Goal: Transaction & Acquisition: Purchase product/service

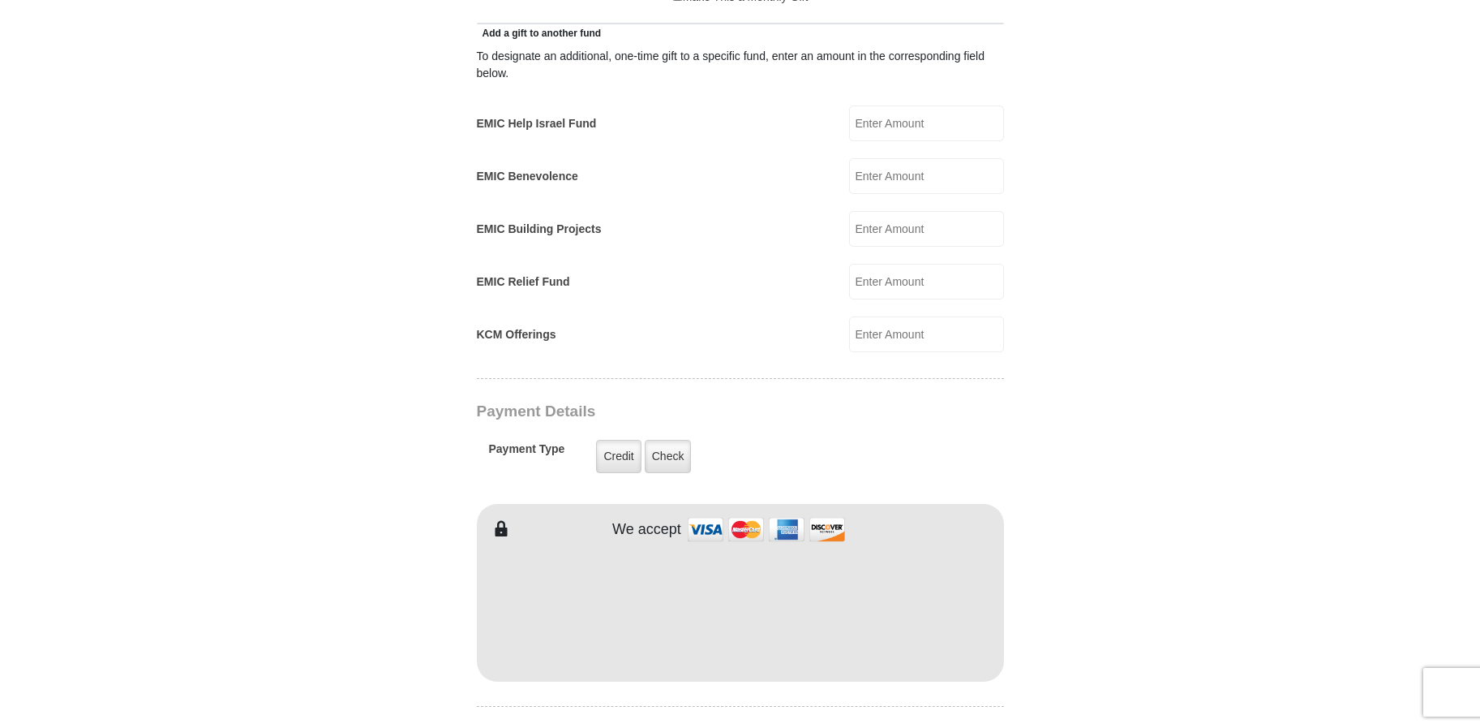
scroll to position [1159, 0]
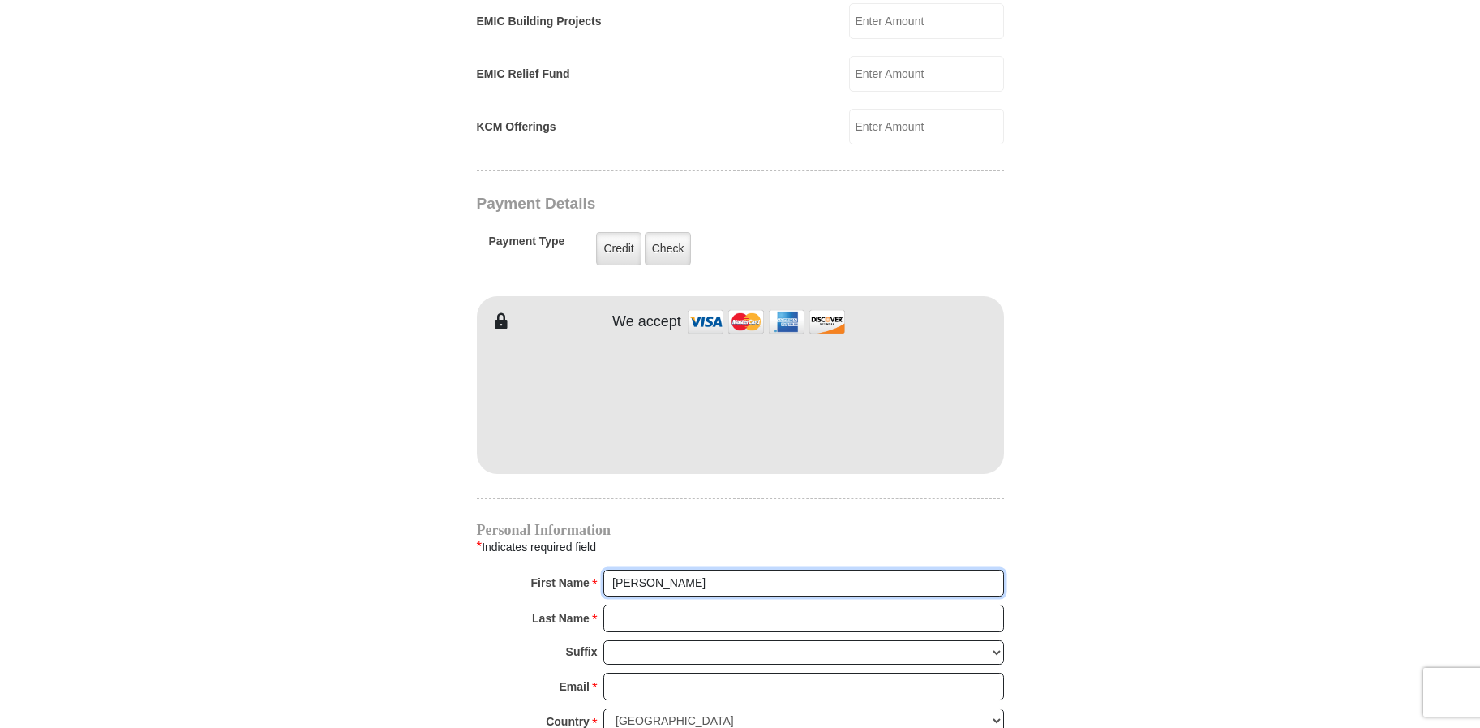
type input "[PERSON_NAME]"
type input "Riche"
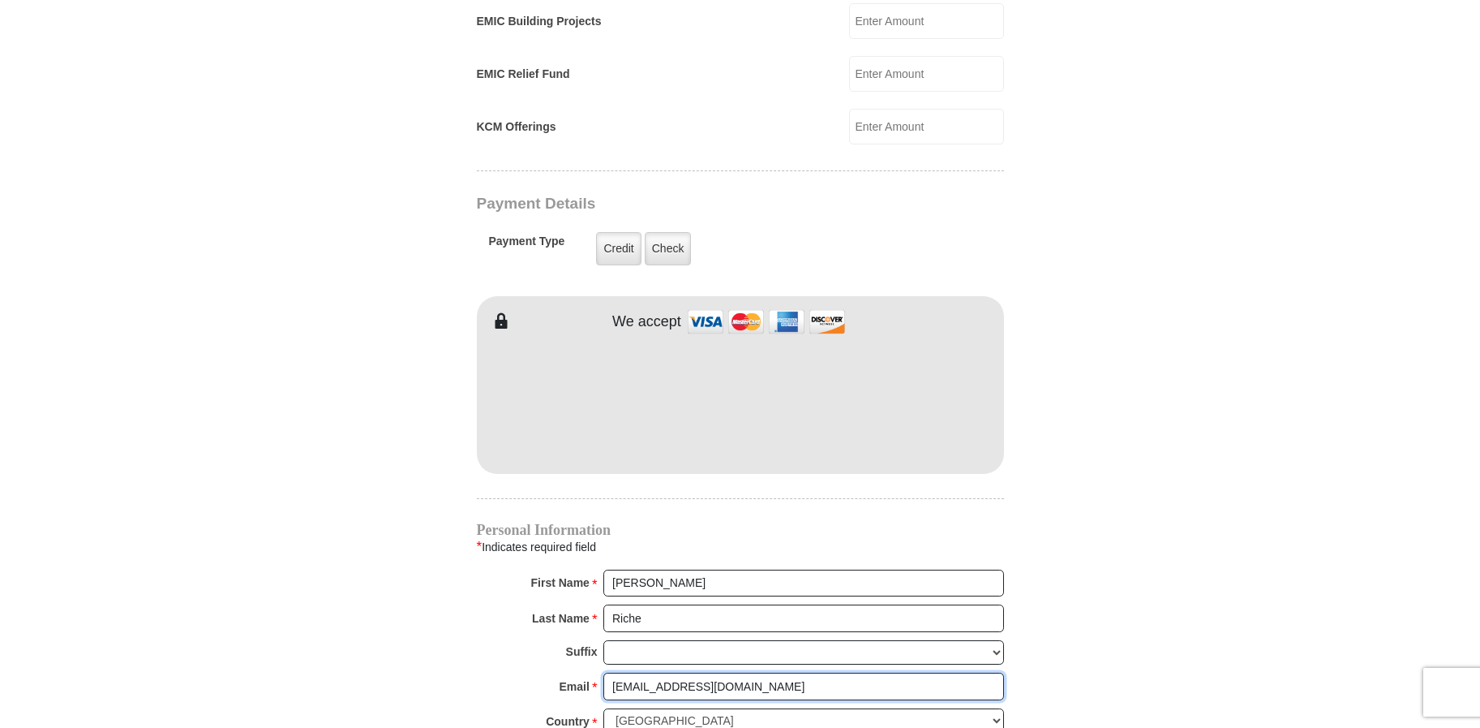
type input "[EMAIL_ADDRESS][DOMAIN_NAME]"
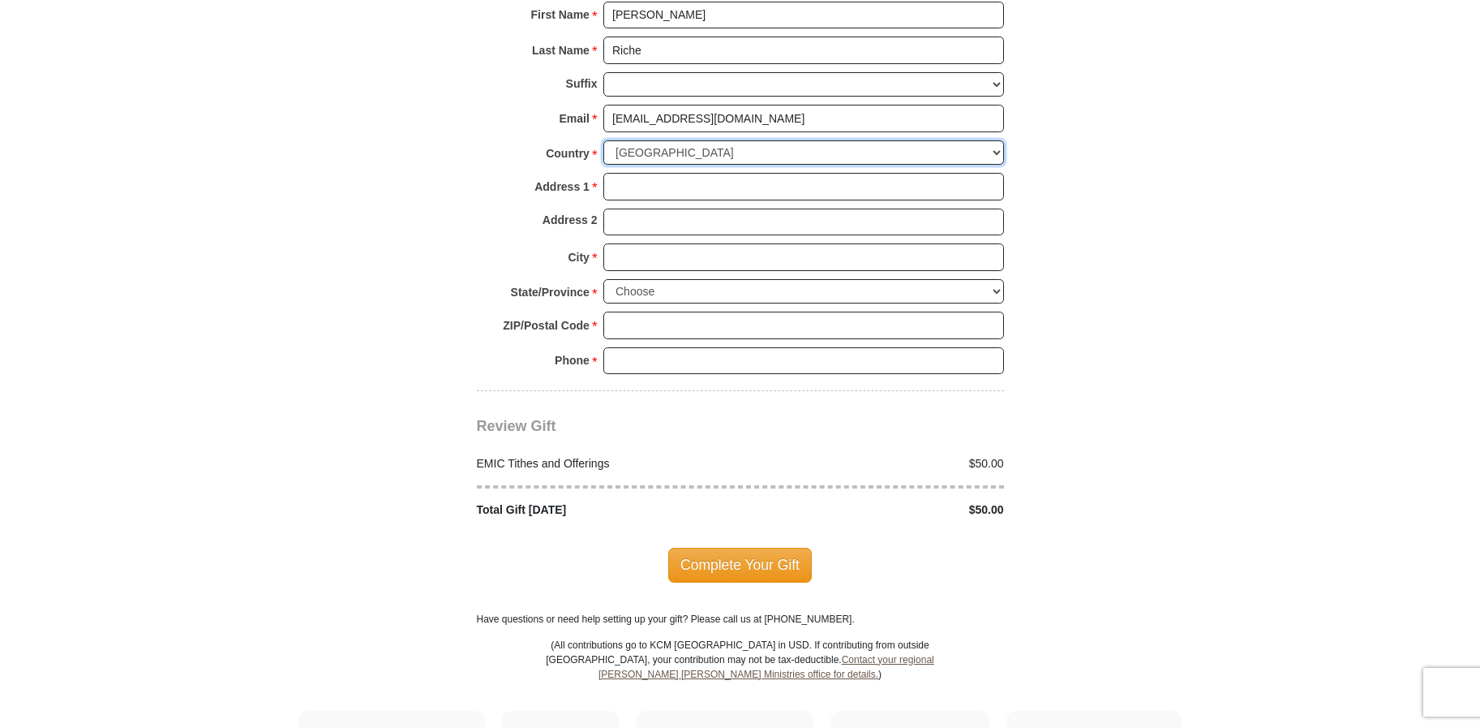
scroll to position [1739, 0]
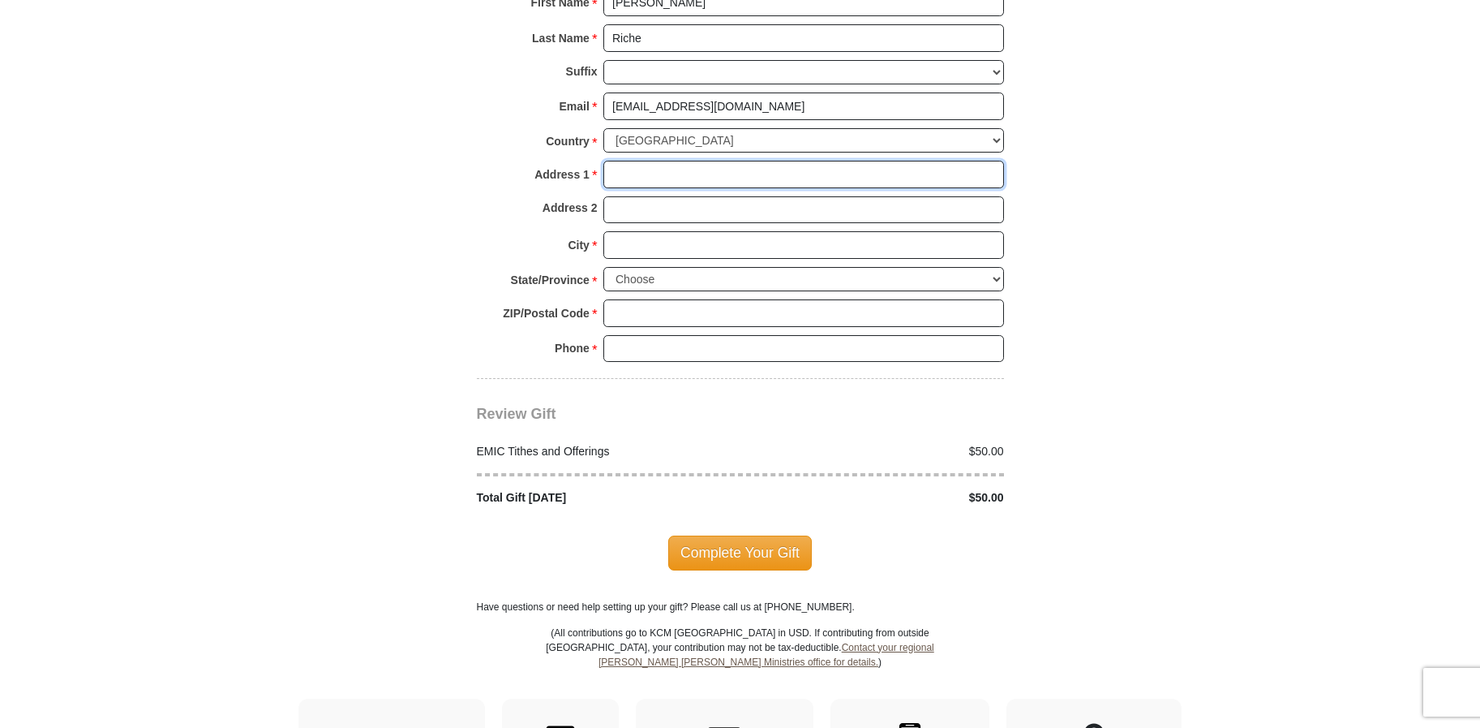
click at [638, 162] on input "Address 1 *" at bounding box center [803, 175] width 401 height 28
type input "213 [PERSON_NAME] Trail"
type input "Whitehouse"
select select "[GEOGRAPHIC_DATA]"
type input "75791-3131"
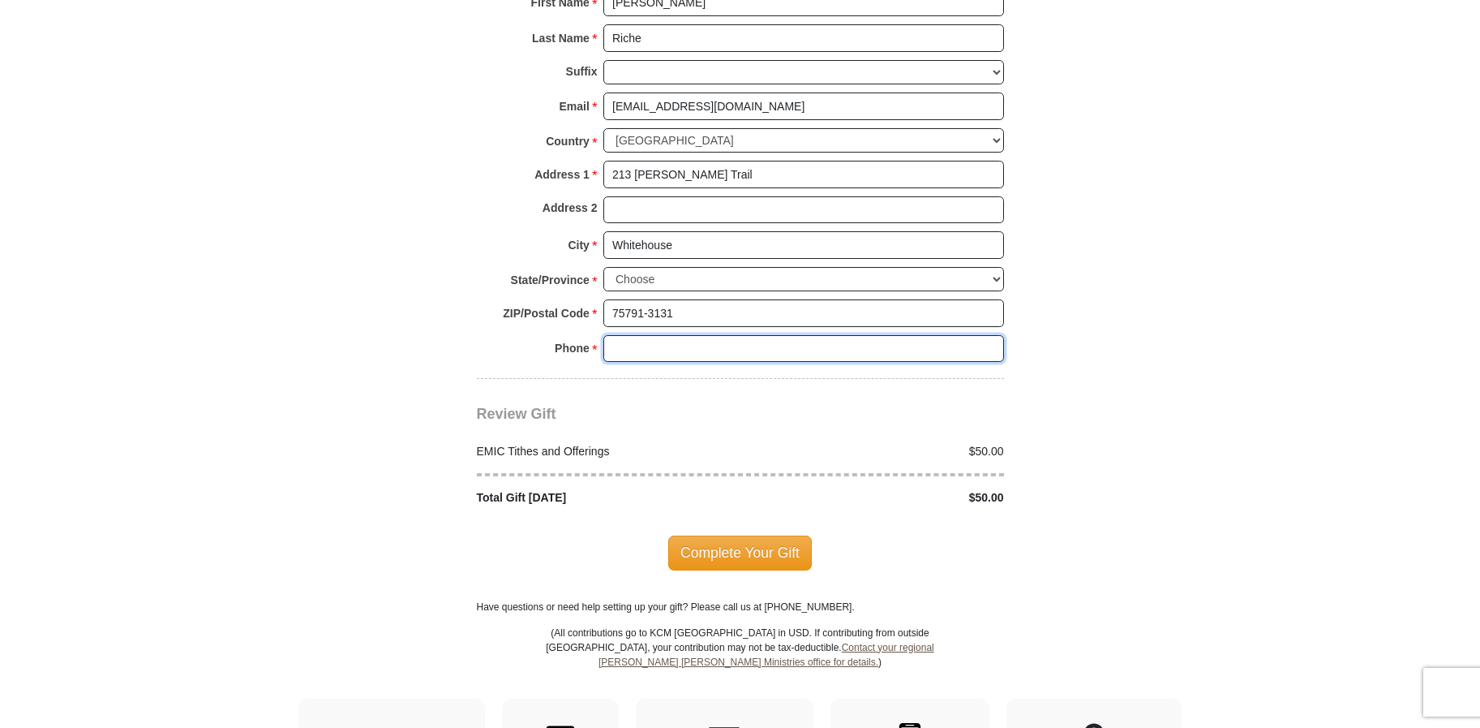
type input "7143236263"
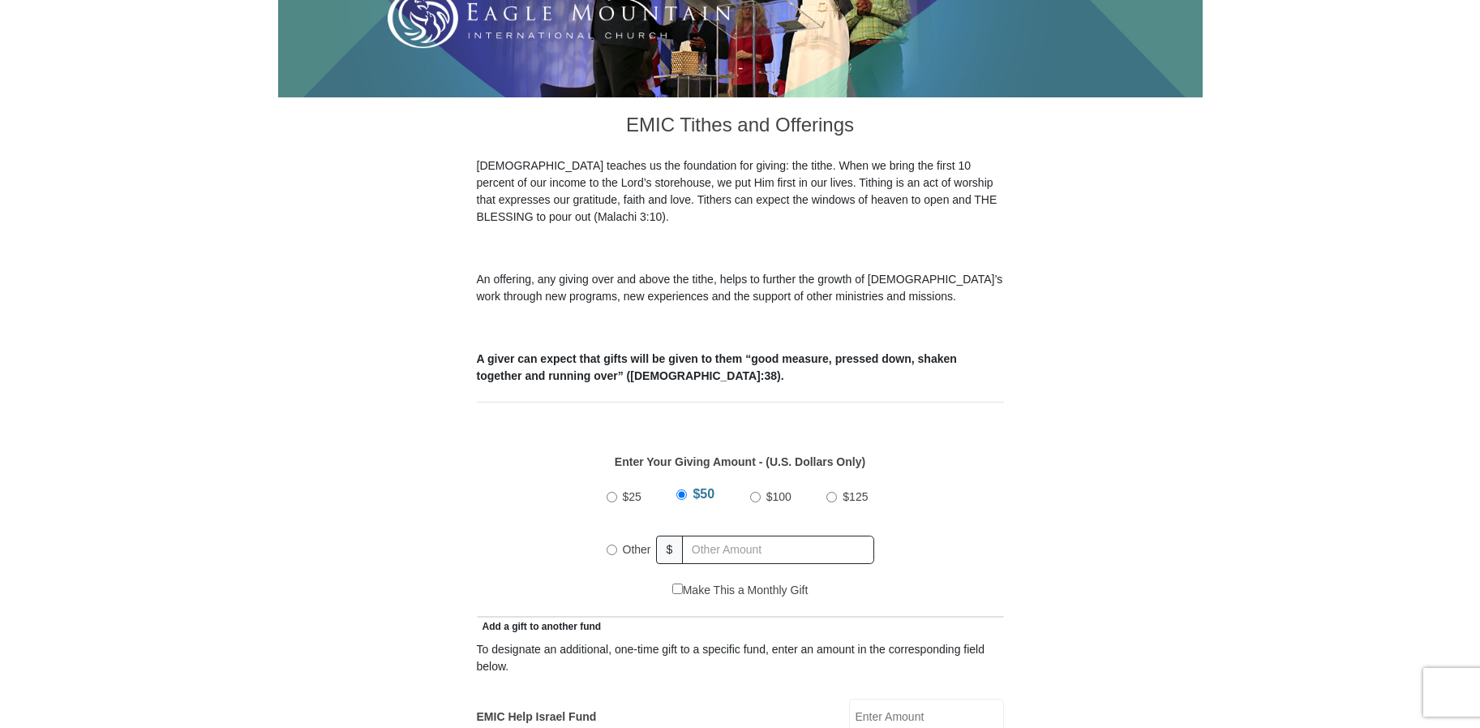
scroll to position [489, 0]
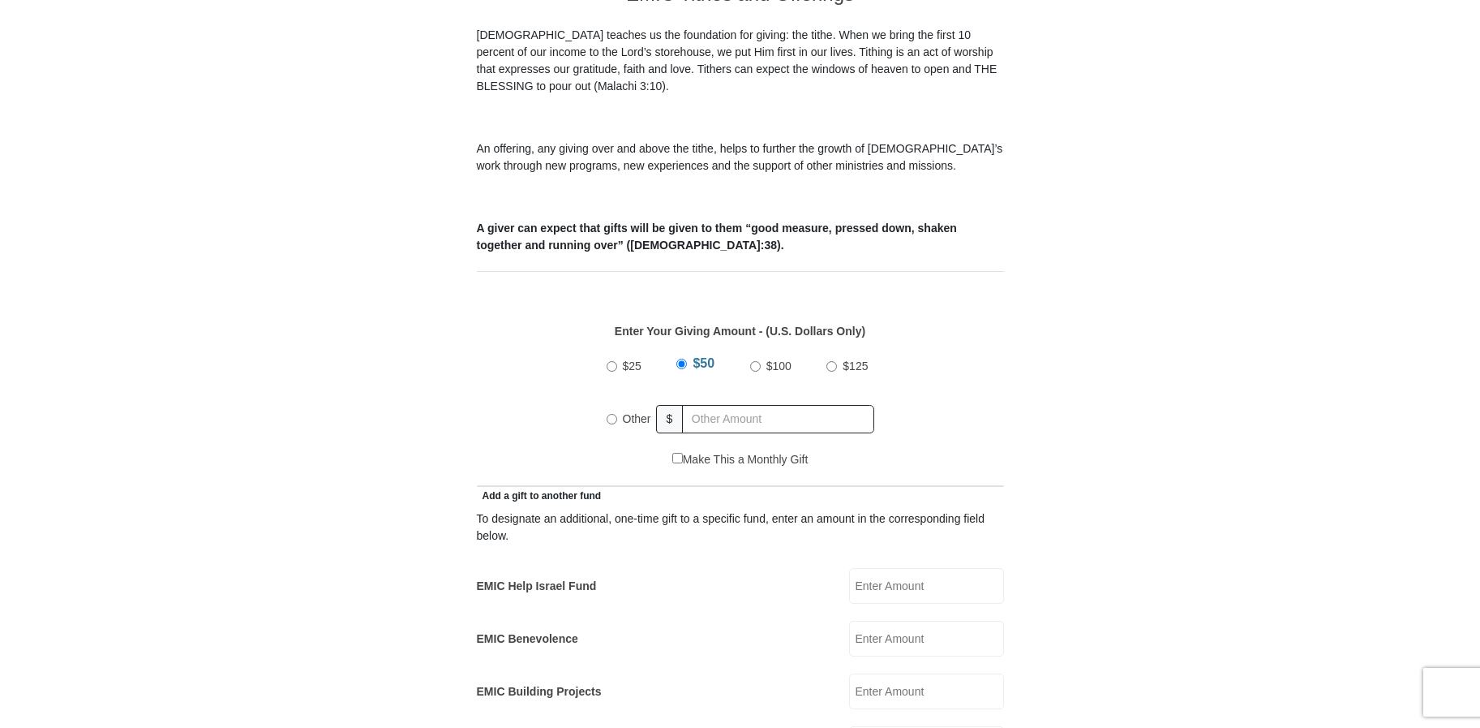
click at [674, 453] on input "Make This a Monthly Gift" at bounding box center [677, 458] width 11 height 11
checkbox input "true"
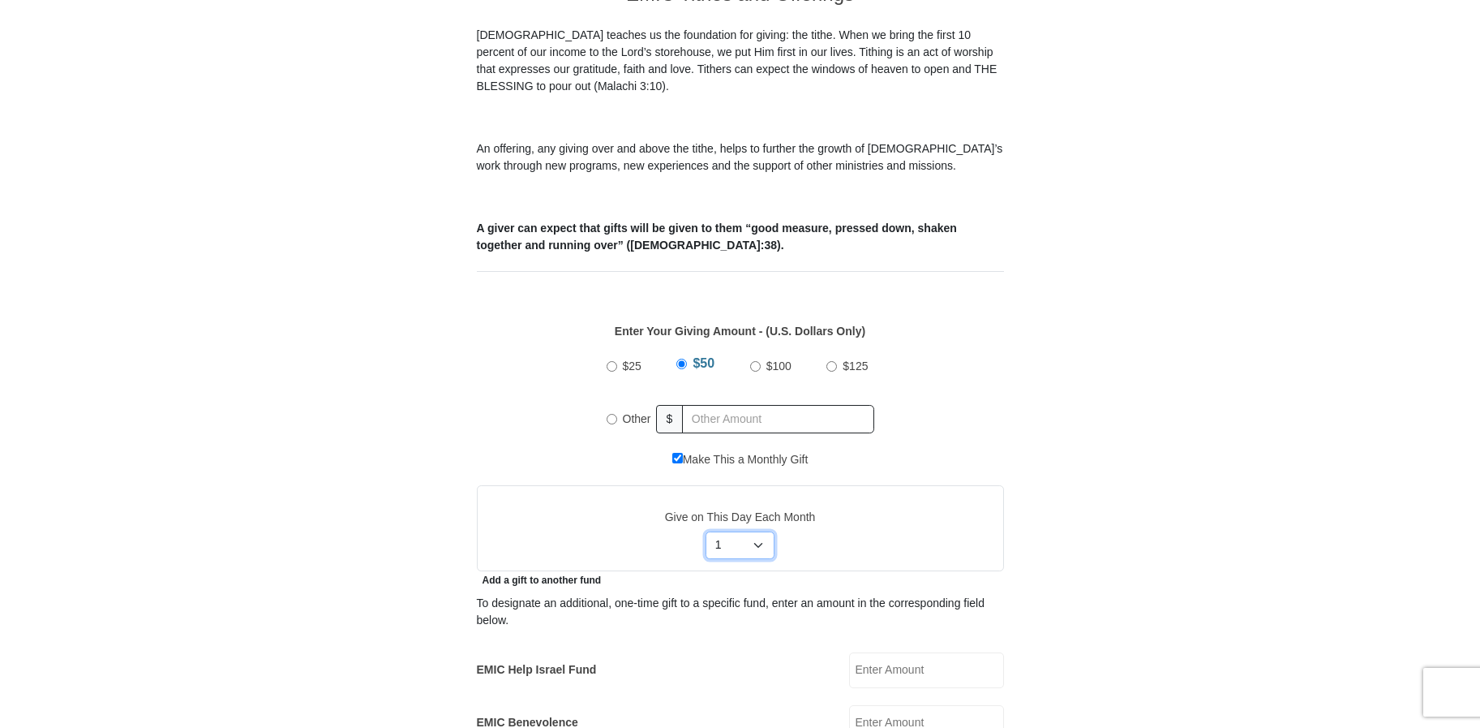
click at [758, 531] on select "Select Day of Month 1 2 3 4 5 6 7 8 9 10 11 12 13 14 15 16 17 18 19 20 21 22 23…" at bounding box center [740, 545] width 69 height 28
select select "20"
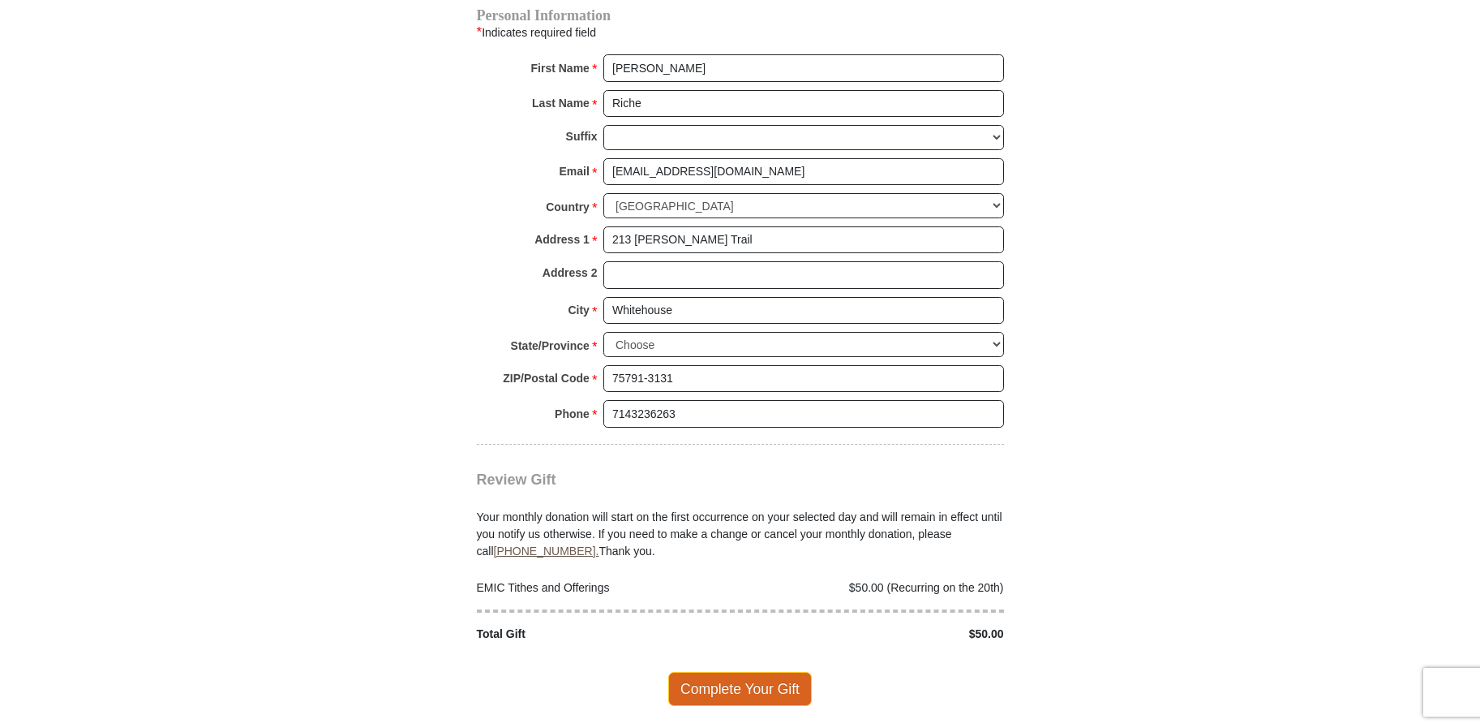
click at [760, 673] on span "Complete Your Gift" at bounding box center [740, 689] width 144 height 34
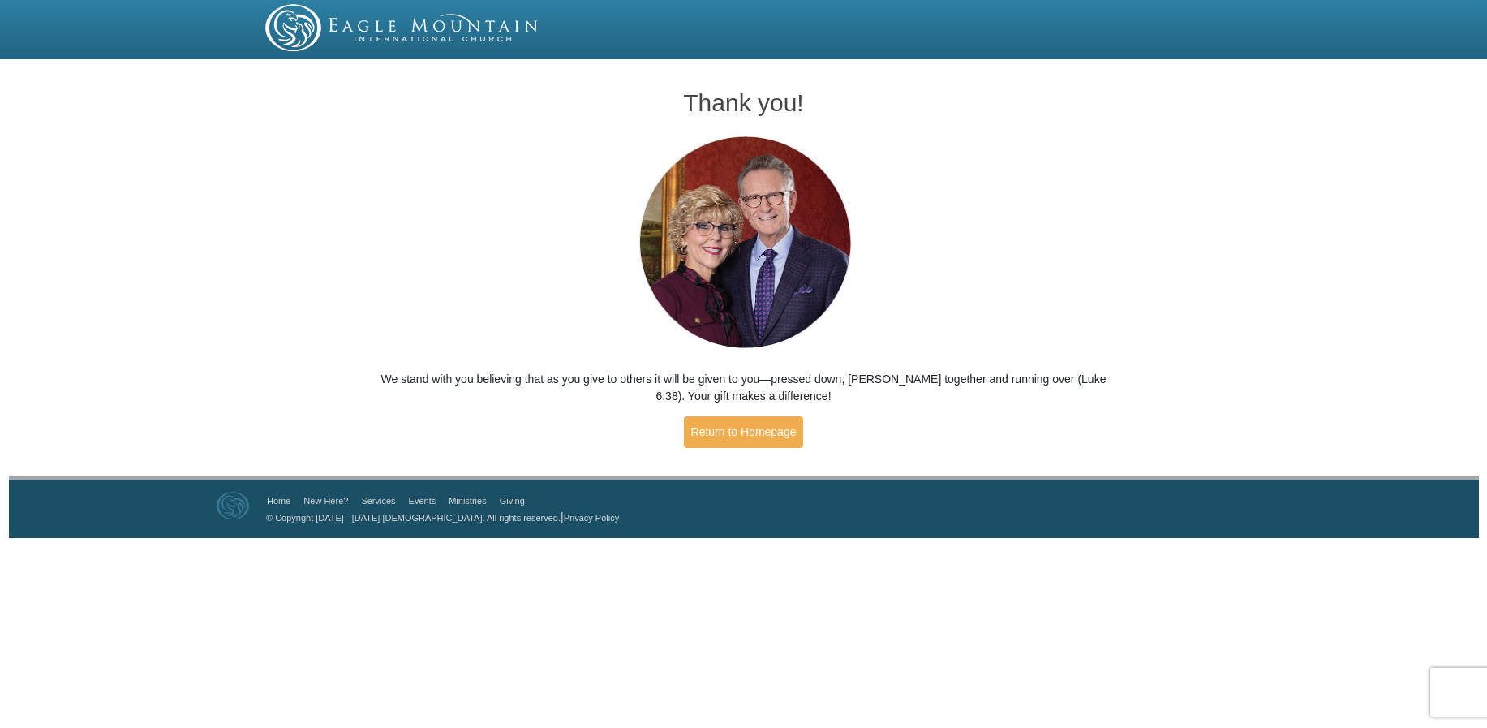
drag, startPoint x: 192, startPoint y: 131, endPoint x: 177, endPoint y: 130, distance: 15.5
click at [190, 131] on div "Thank you! We stand with you believing that as you give to others it will be gi…" at bounding box center [743, 270] width 1487 height 411
